Goal: Information Seeking & Learning: Learn about a topic

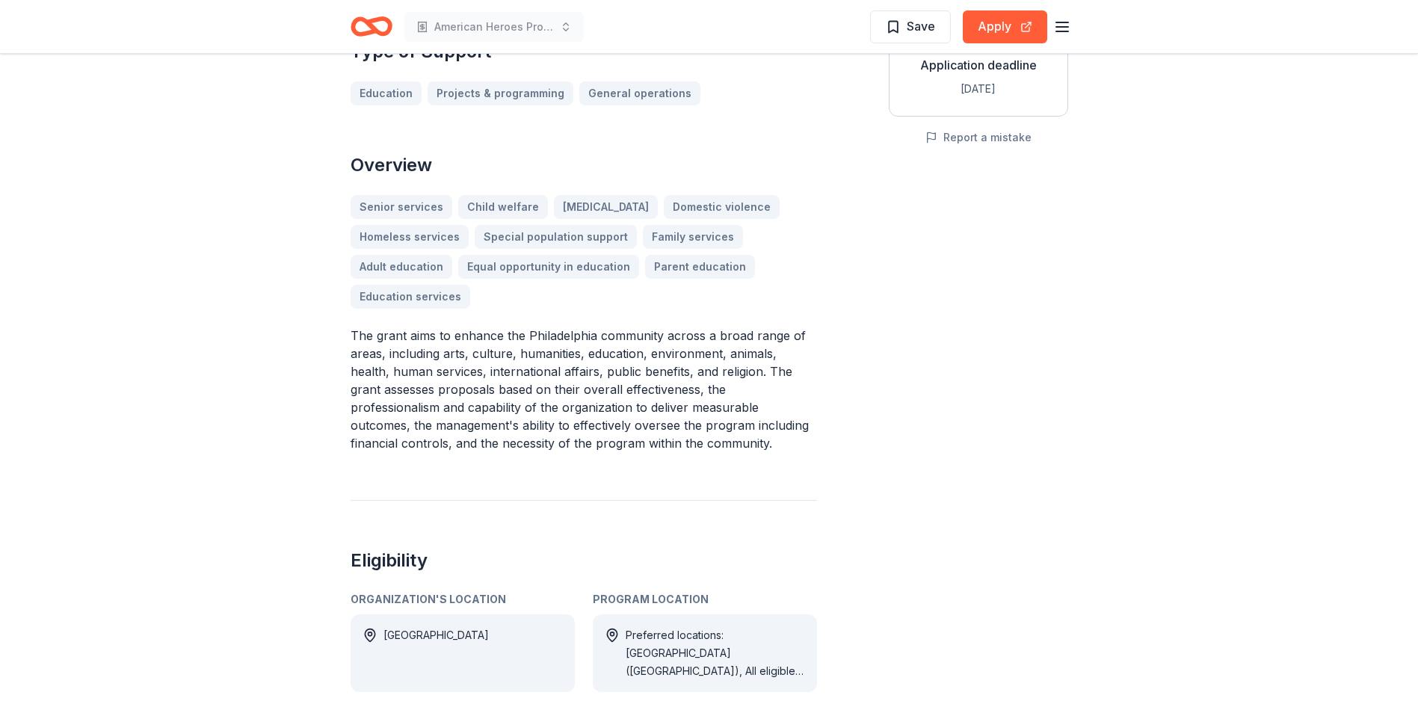
scroll to position [224, 0]
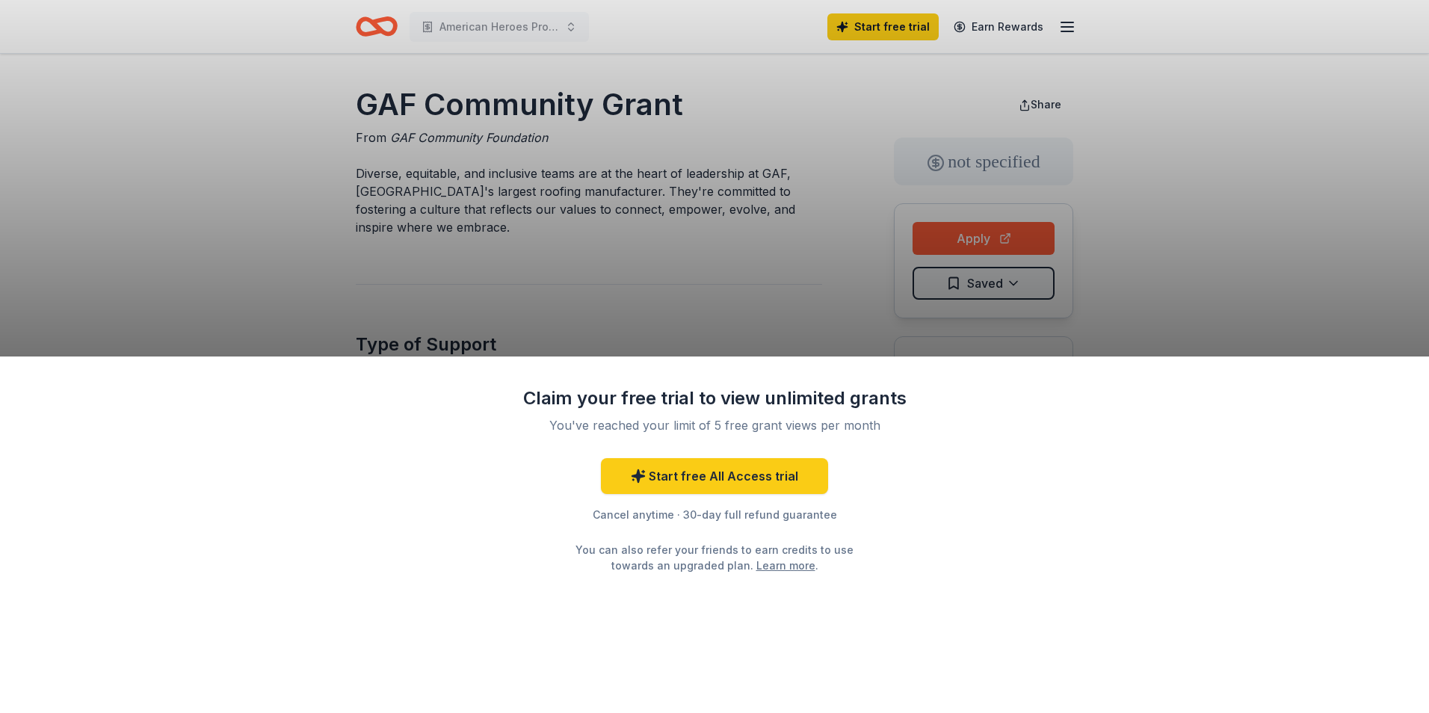
click at [1211, 189] on div "Claim your free trial to view unlimited grants You've reached your limit of 5 f…" at bounding box center [714, 356] width 1429 height 713
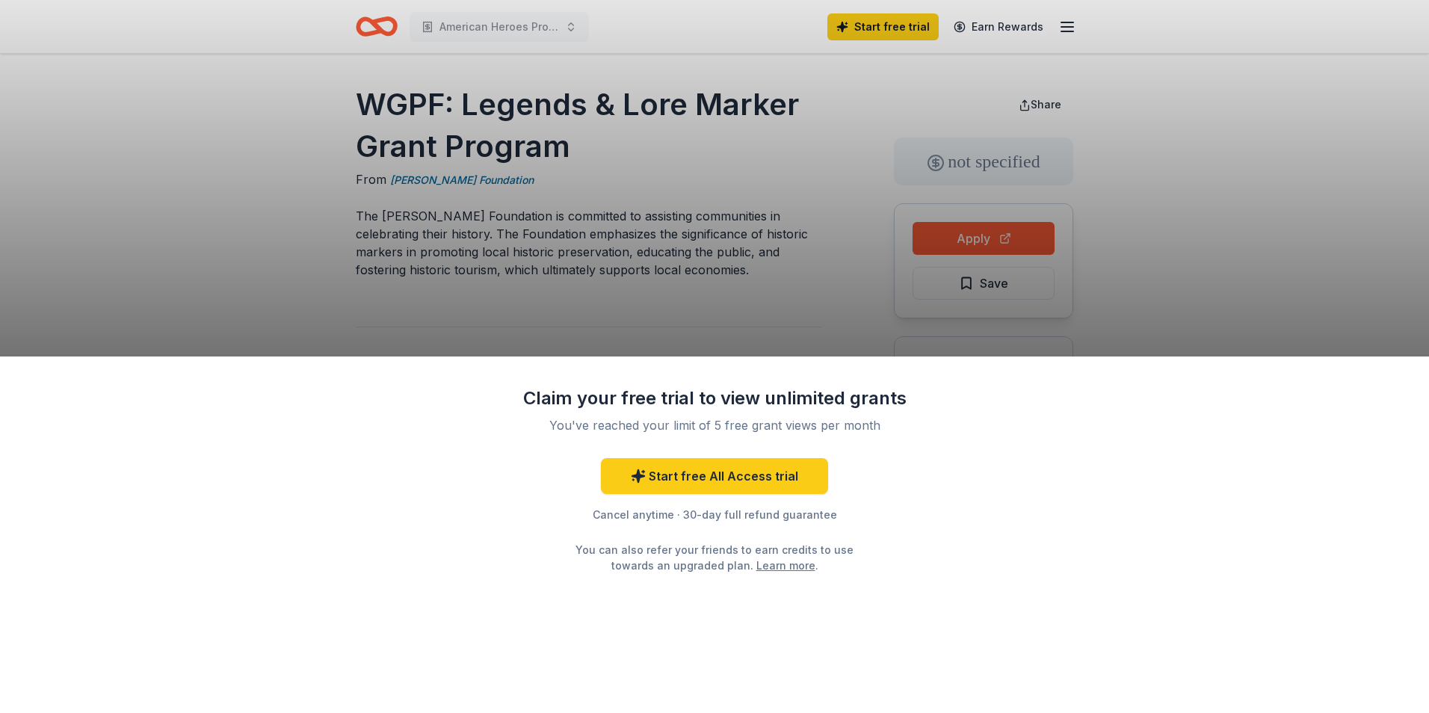
click at [93, 142] on div "Claim your free trial to view unlimited grants You've reached your limit of 5 f…" at bounding box center [714, 356] width 1429 height 713
